Goal: Transaction & Acquisition: Subscribe to service/newsletter

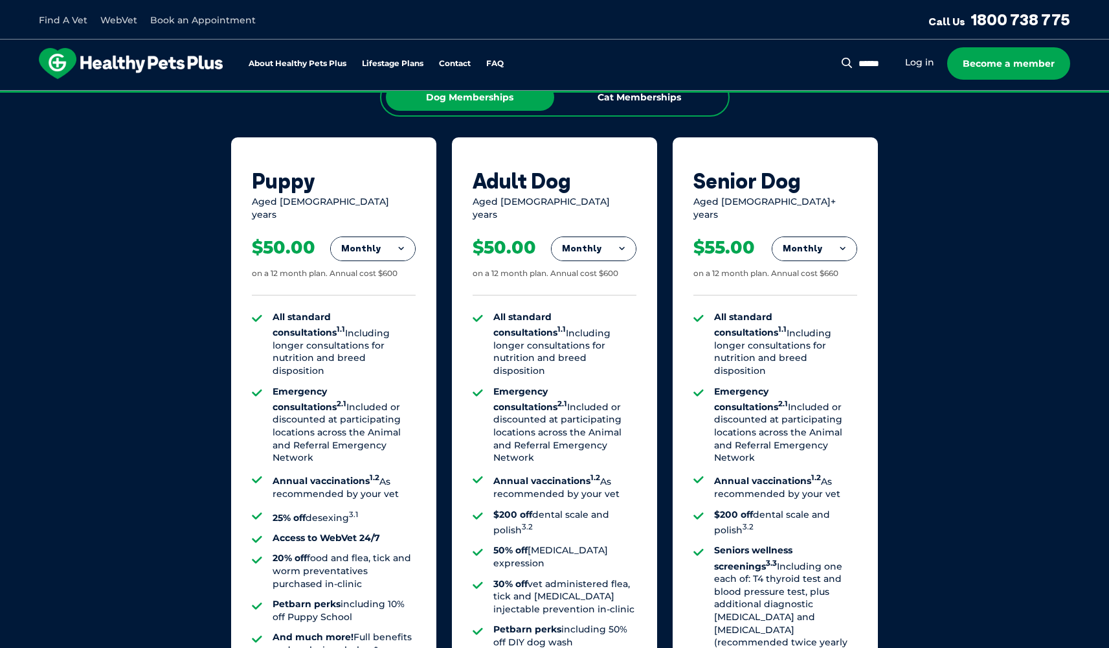
scroll to position [853, 0]
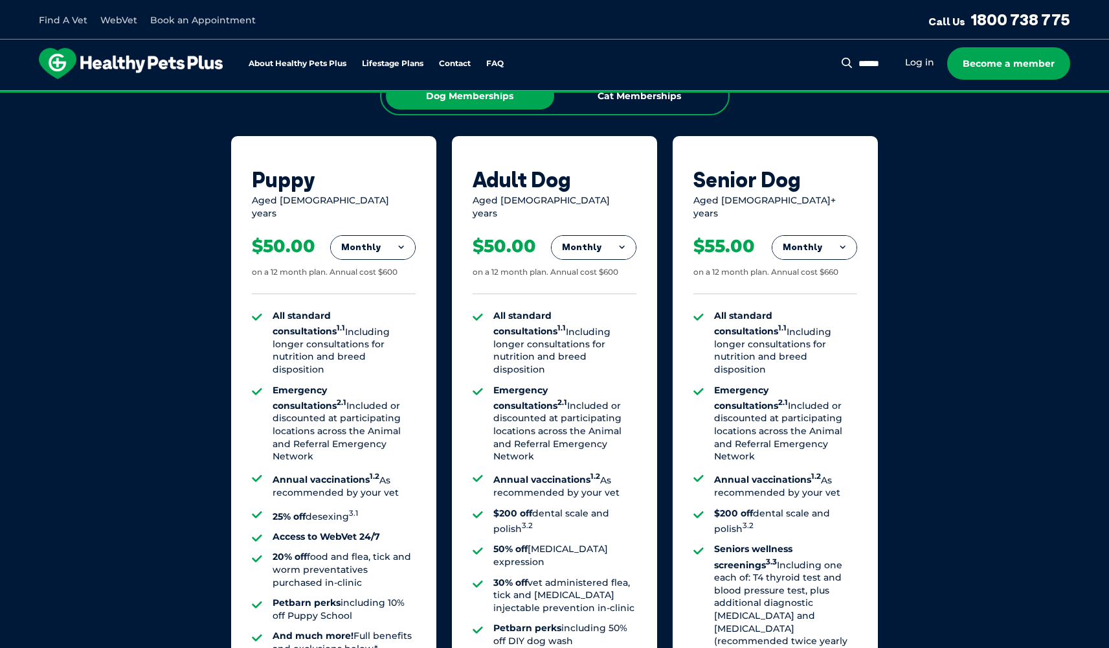
click at [384, 236] on button "Monthly" at bounding box center [373, 247] width 84 height 23
click at [377, 321] on li "Yearly" at bounding box center [373, 336] width 84 height 30
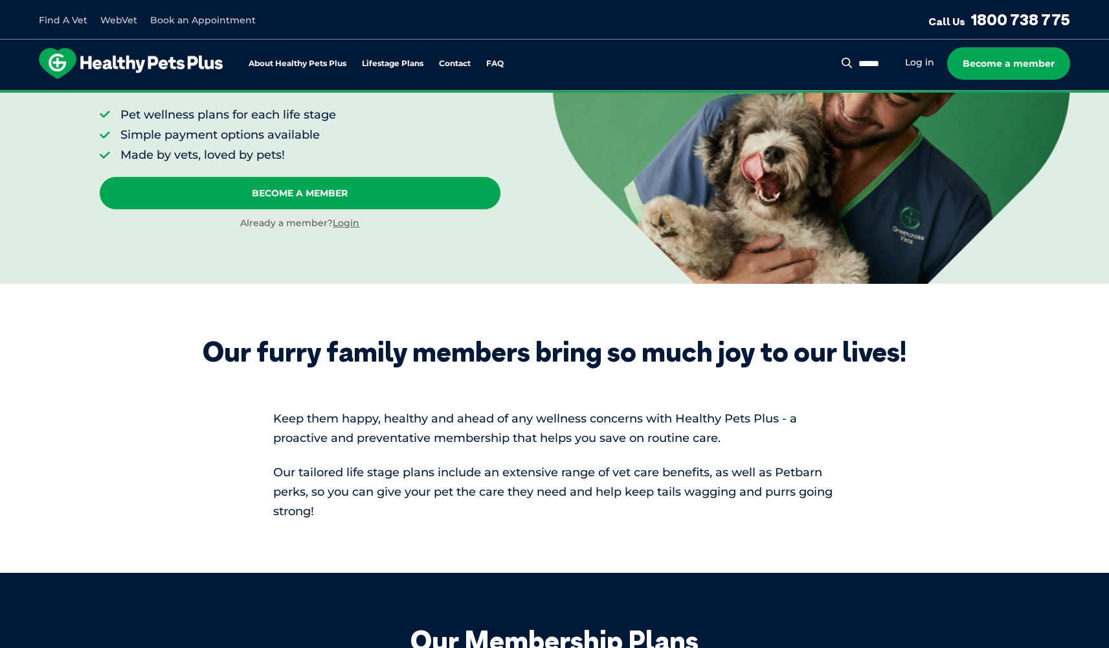
scroll to position [133, 0]
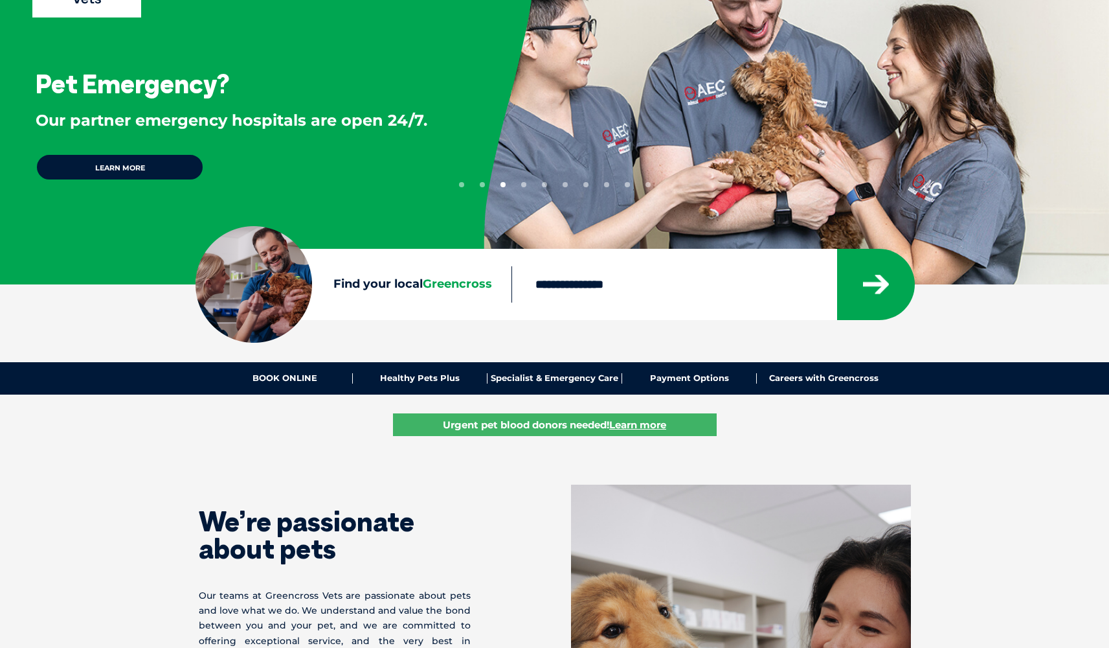
scroll to position [56, 0]
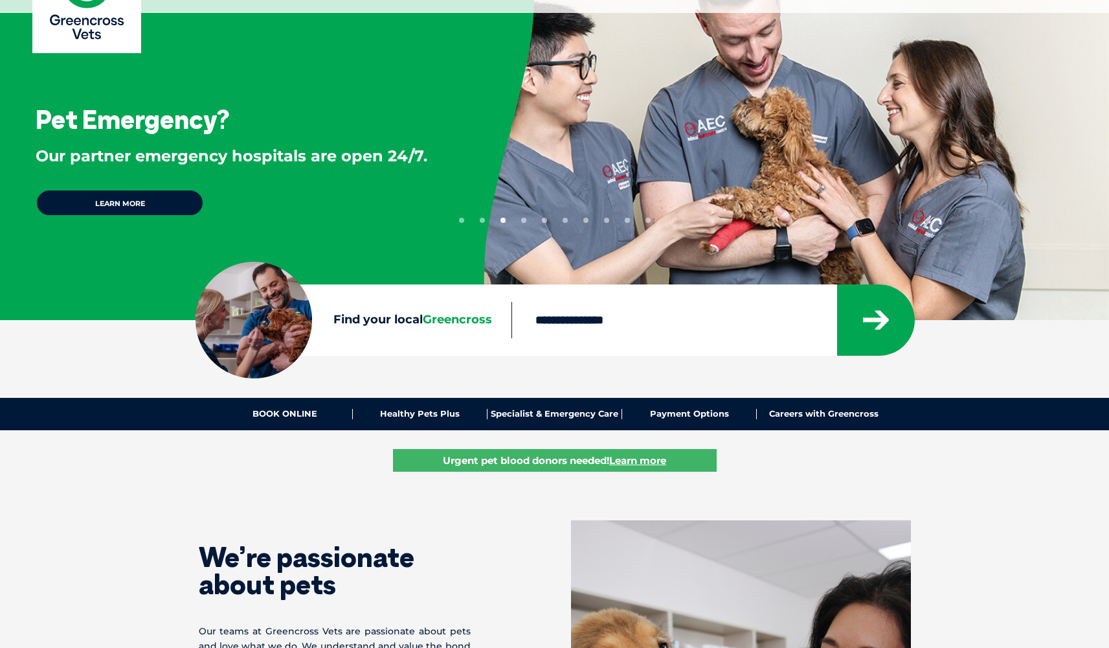
click at [663, 294] on div at bounding box center [713, 319] width 403 height 71
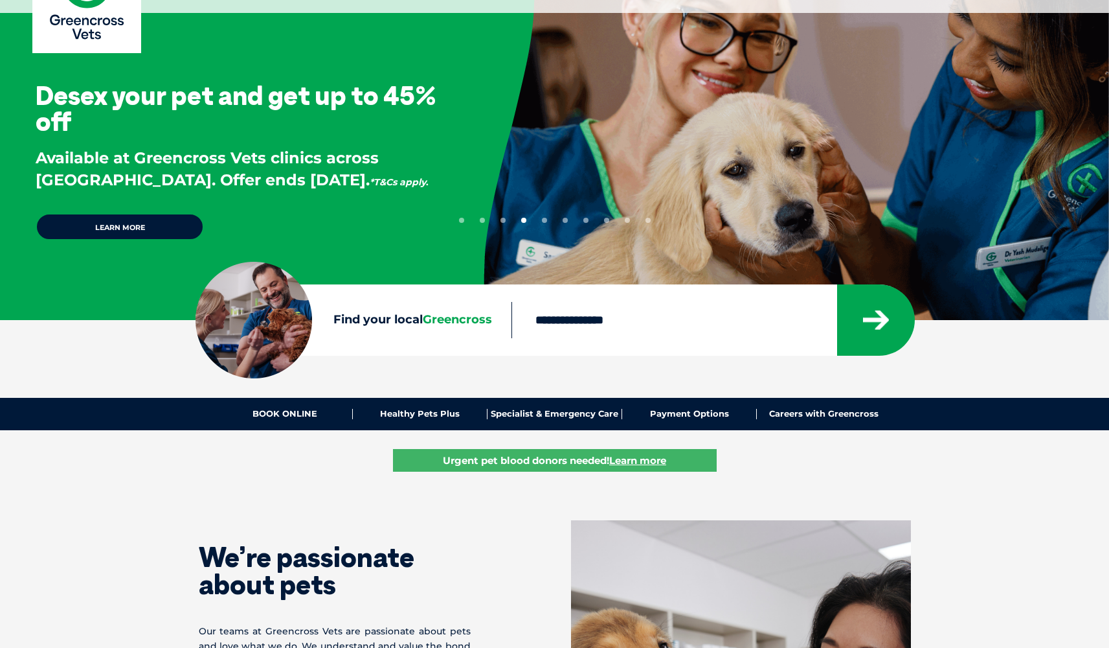
click at [621, 332] on input "Find your local Greencross" at bounding box center [674, 320] width 325 height 36
click at [429, 417] on link "Healthy Pets Plus" at bounding box center [420, 414] width 135 height 10
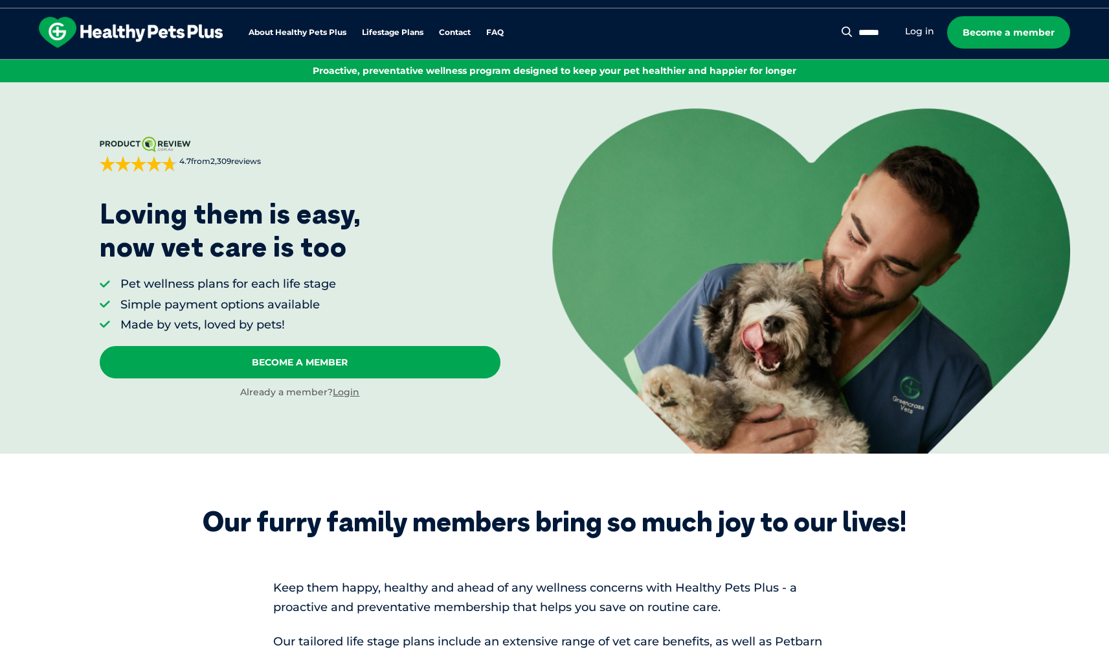
scroll to position [38, 0]
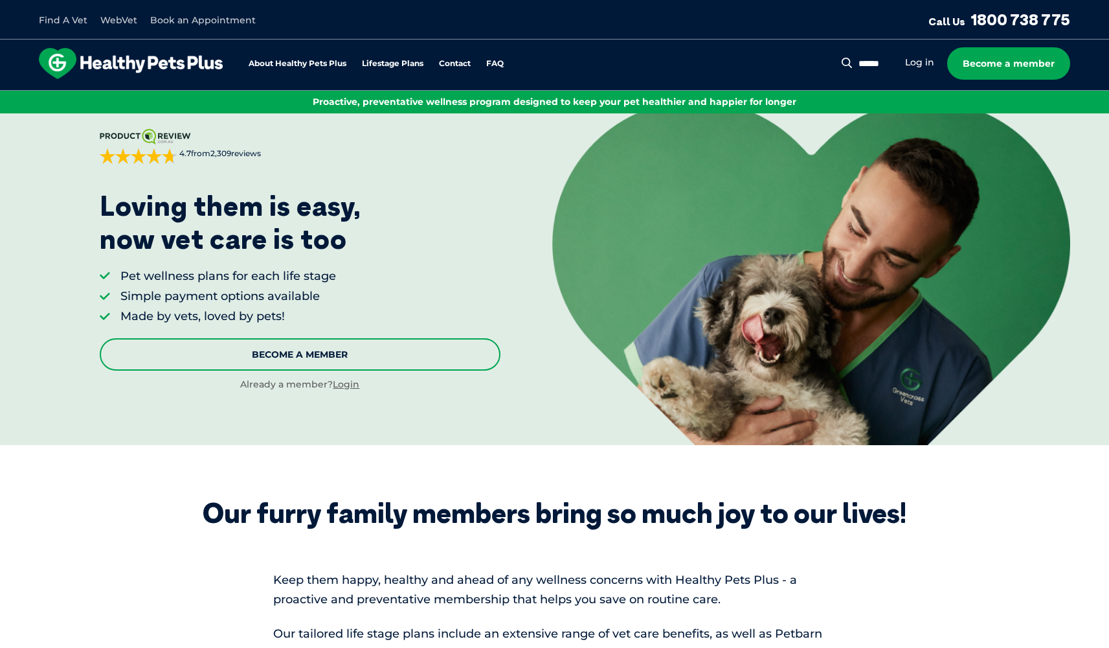
click at [366, 357] on link "Become A Member" at bounding box center [300, 354] width 401 height 32
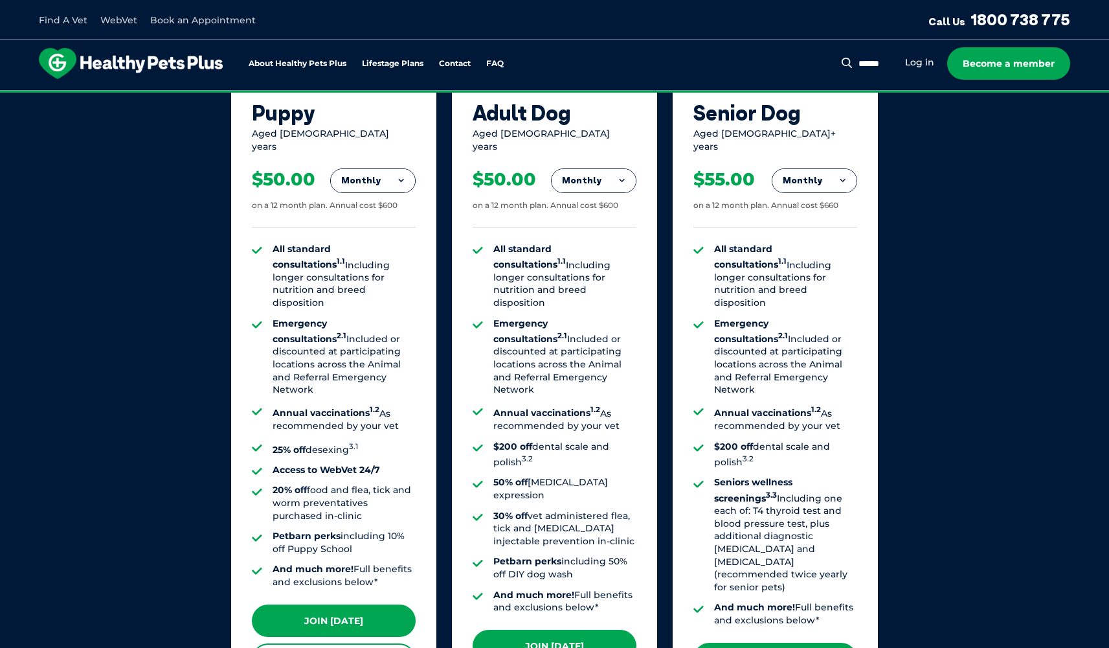
scroll to position [919, 0]
click at [368, 153] on div "$50.00 on a 12 month plan. Annual cost $600" at bounding box center [334, 190] width 164 height 74
click at [368, 169] on button "Monthly" at bounding box center [373, 180] width 84 height 23
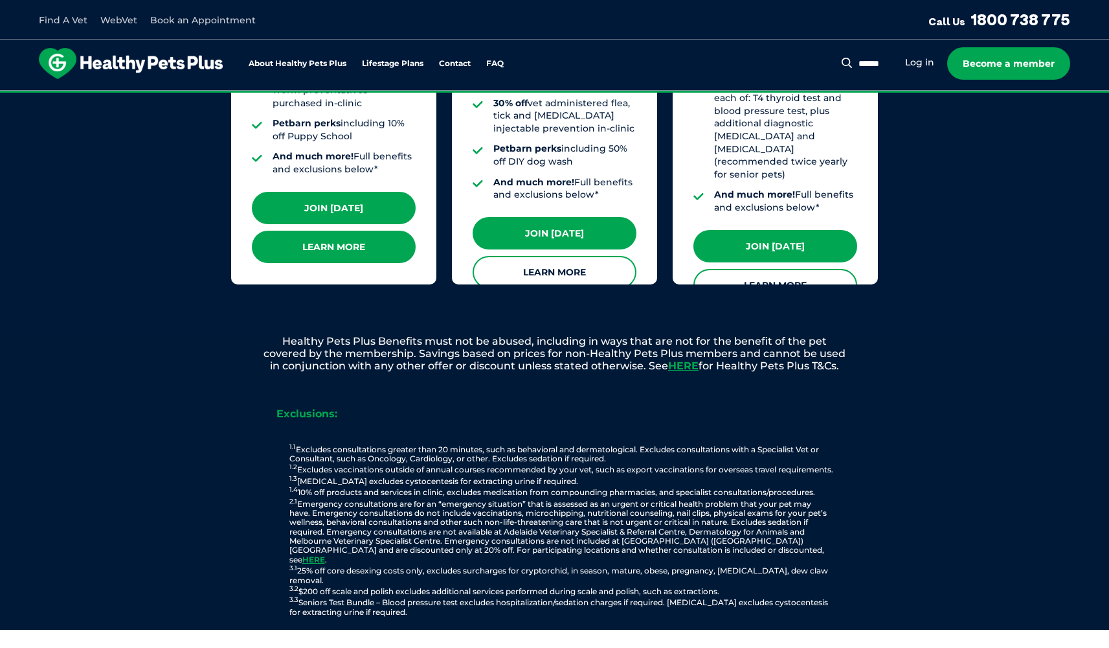
scroll to position [1325, 0]
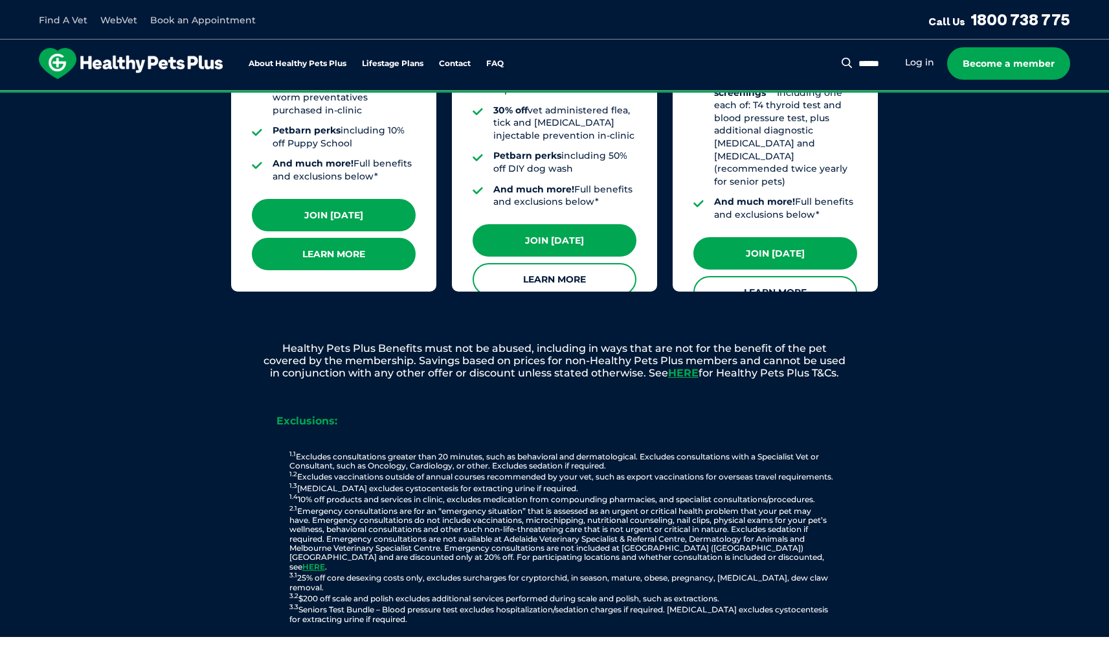
click at [331, 238] on link "Learn More" at bounding box center [334, 254] width 164 height 32
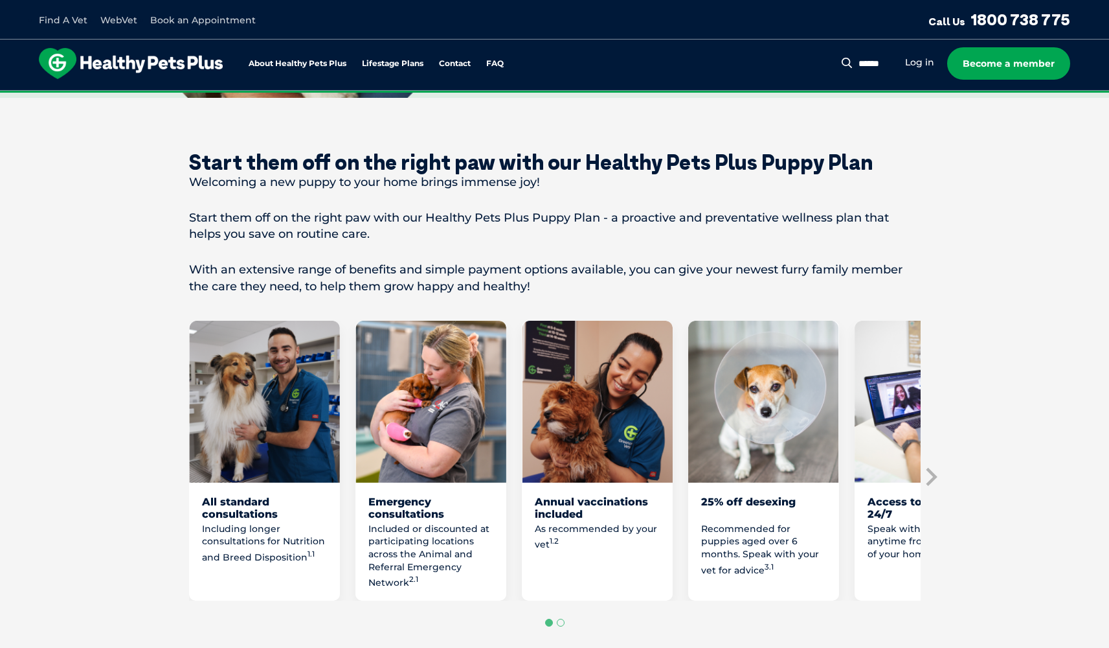
scroll to position [489, 0]
click at [928, 467] on icon "Next slide" at bounding box center [930, 476] width 19 height 19
